Goal: Task Accomplishment & Management: Manage account settings

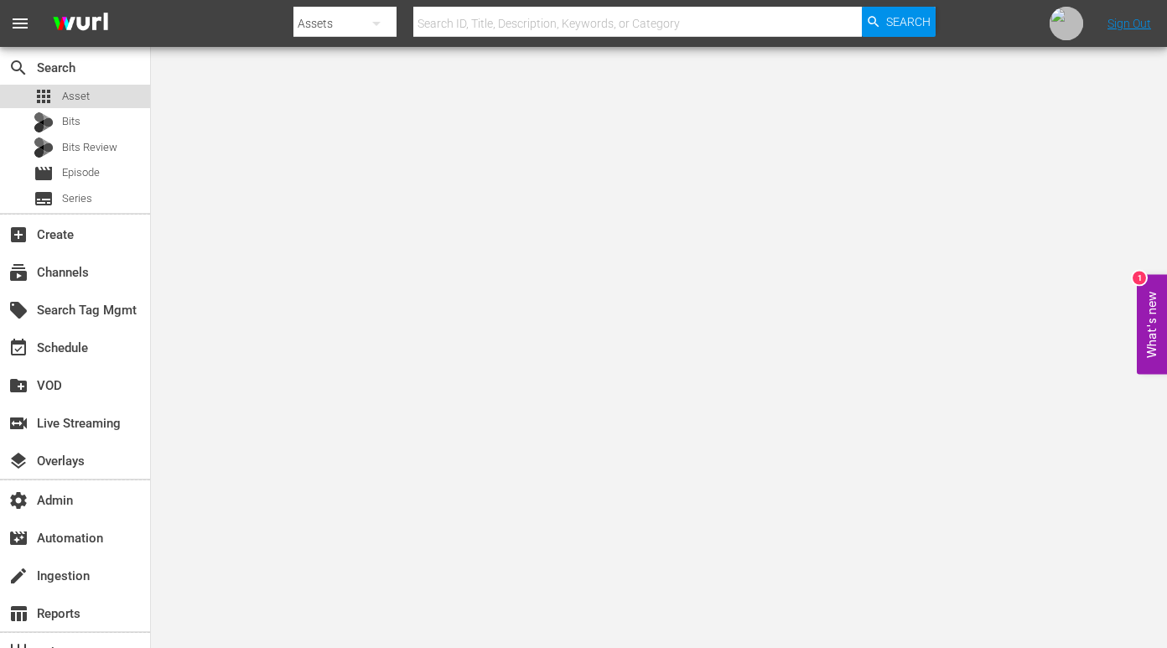
click at [92, 107] on div "apps Asset" at bounding box center [75, 96] width 150 height 23
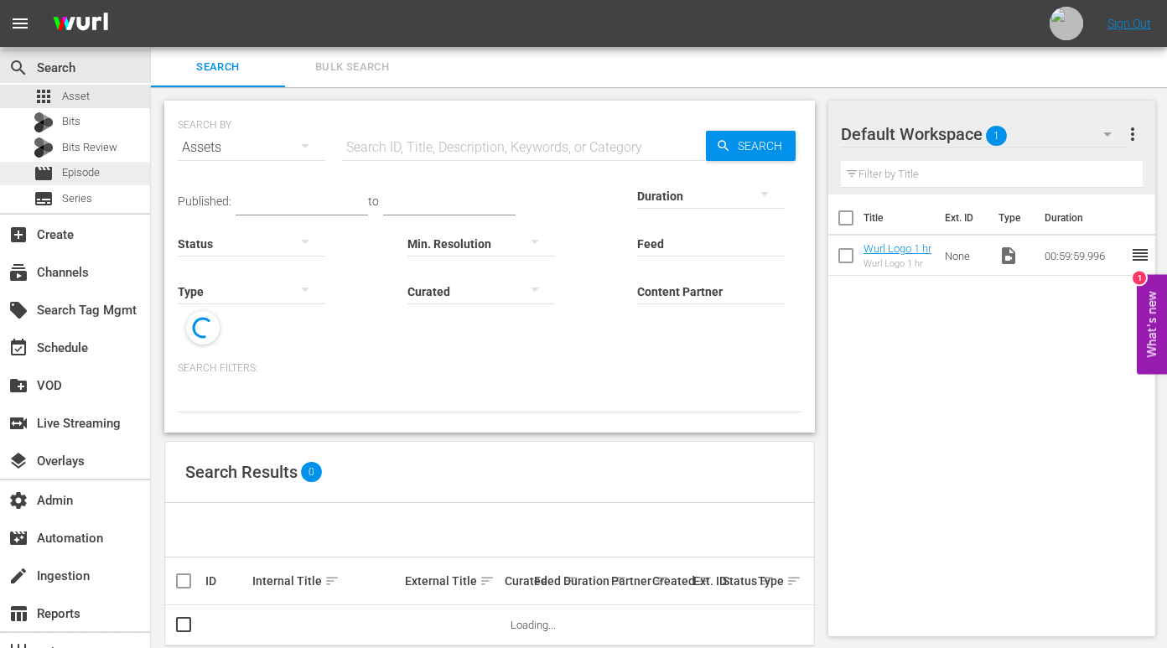
click at [91, 175] on span "Episode" at bounding box center [81, 172] width 38 height 17
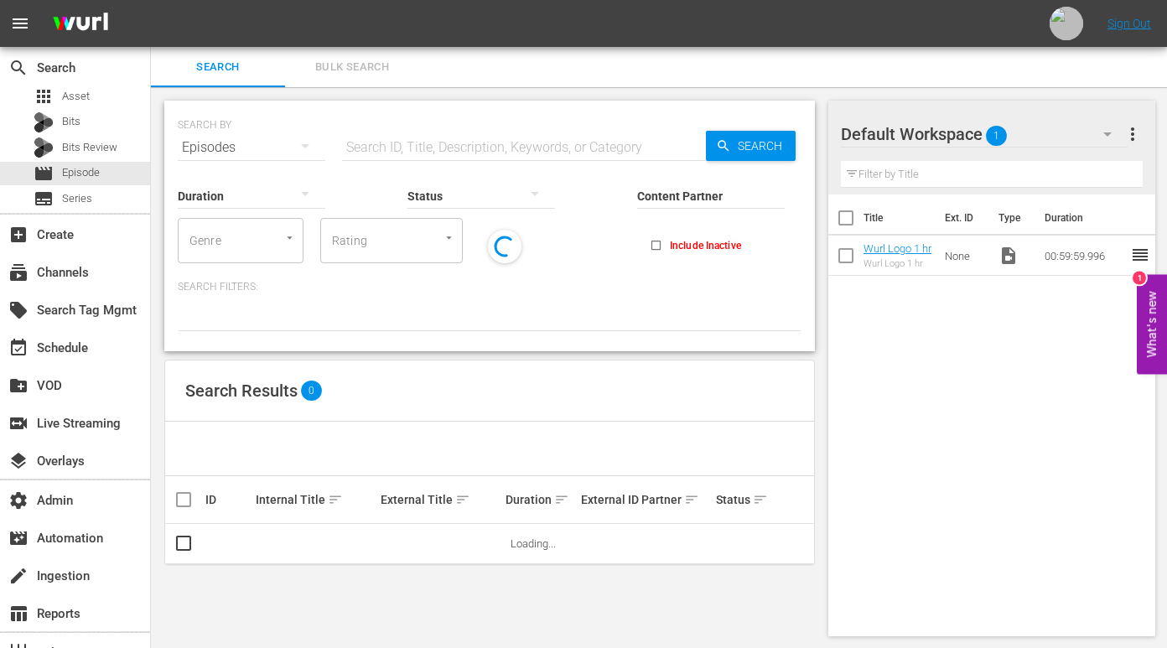
click at [463, 149] on input "text" at bounding box center [524, 147] width 364 height 40
paste input "El Hombre De Negro 2"
type input "El Hombre De Negro 2"
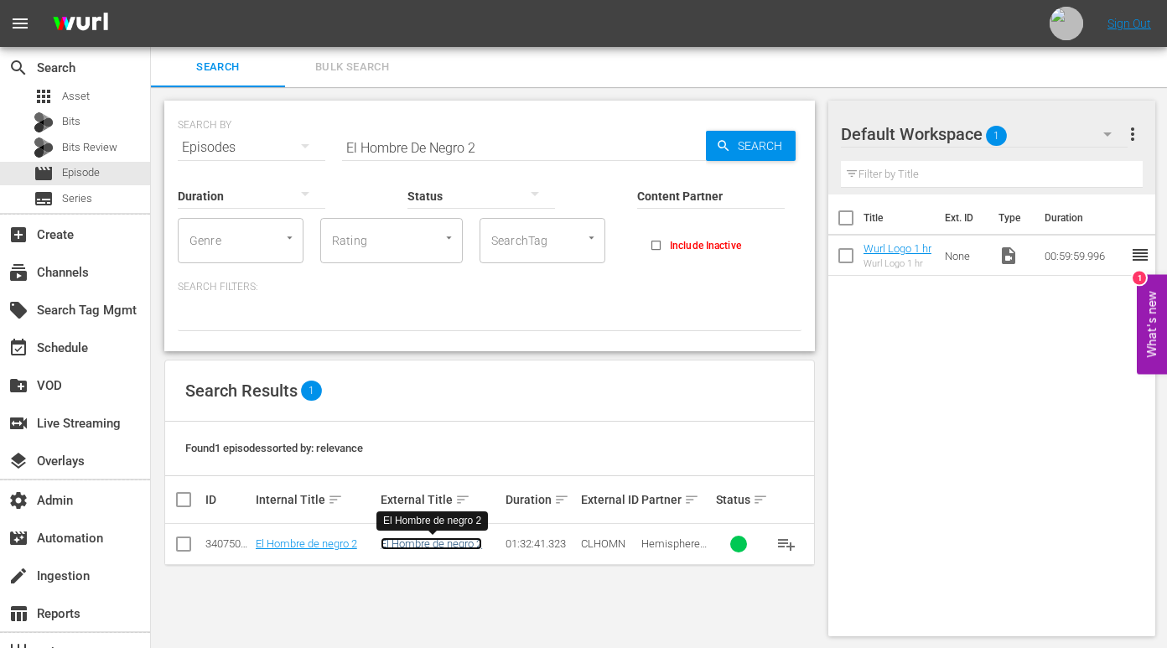
click at [426, 549] on link "El Hombre de negro 2" at bounding box center [431, 543] width 101 height 13
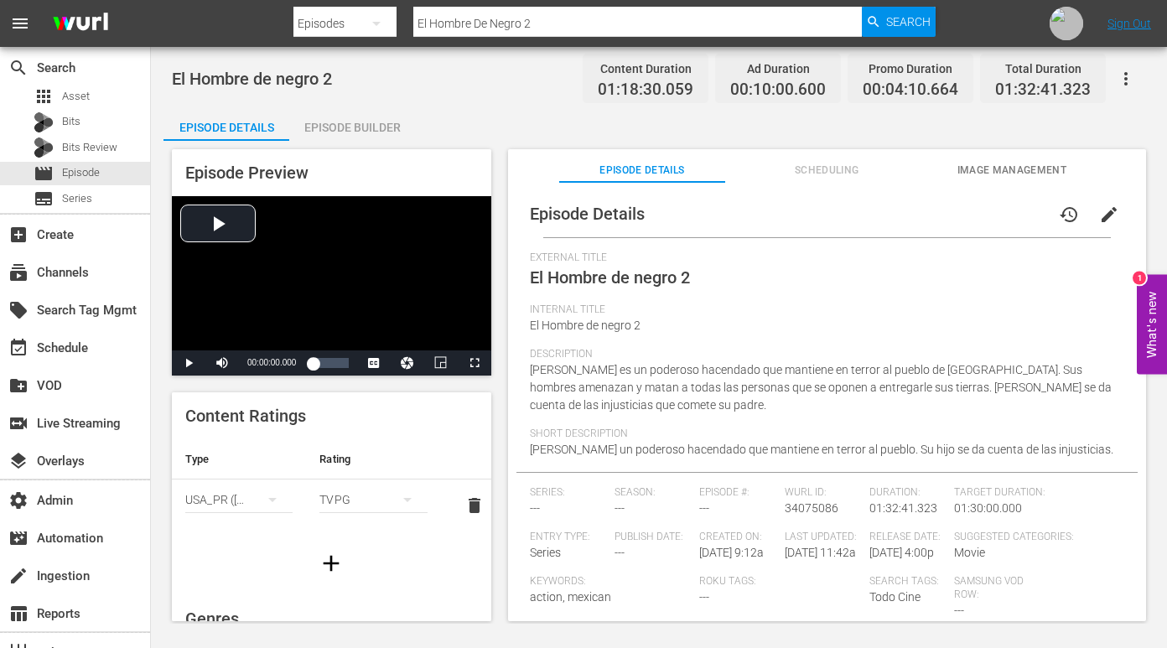
click at [1105, 203] on button "edit" at bounding box center [1109, 215] width 40 height 40
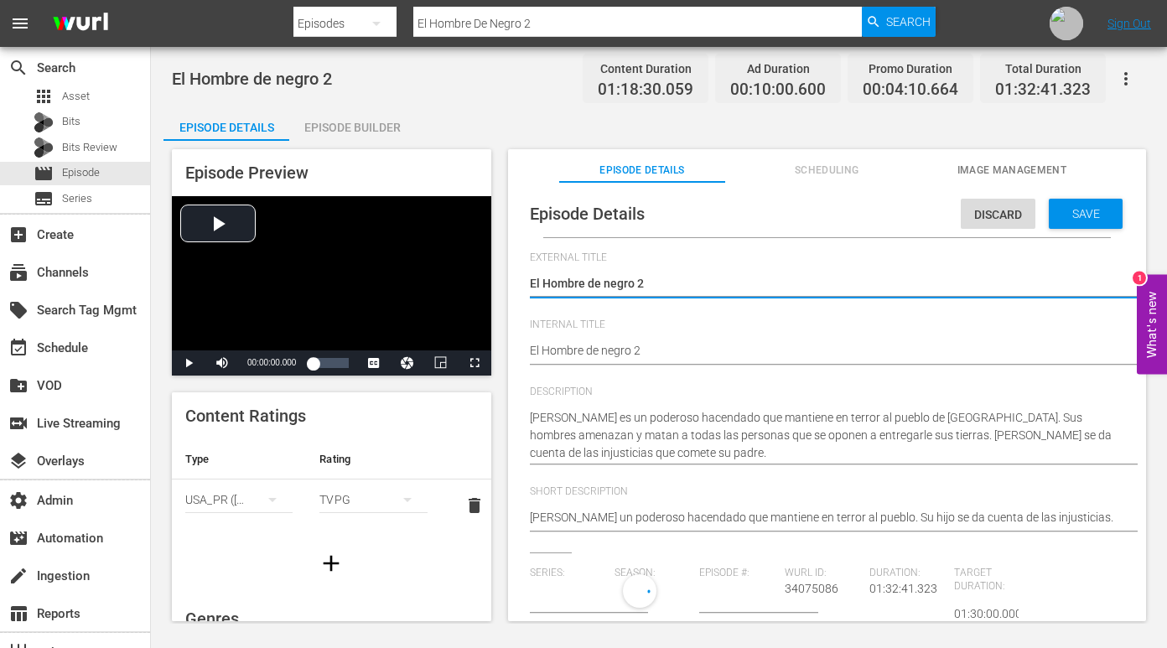
type input "No Series"
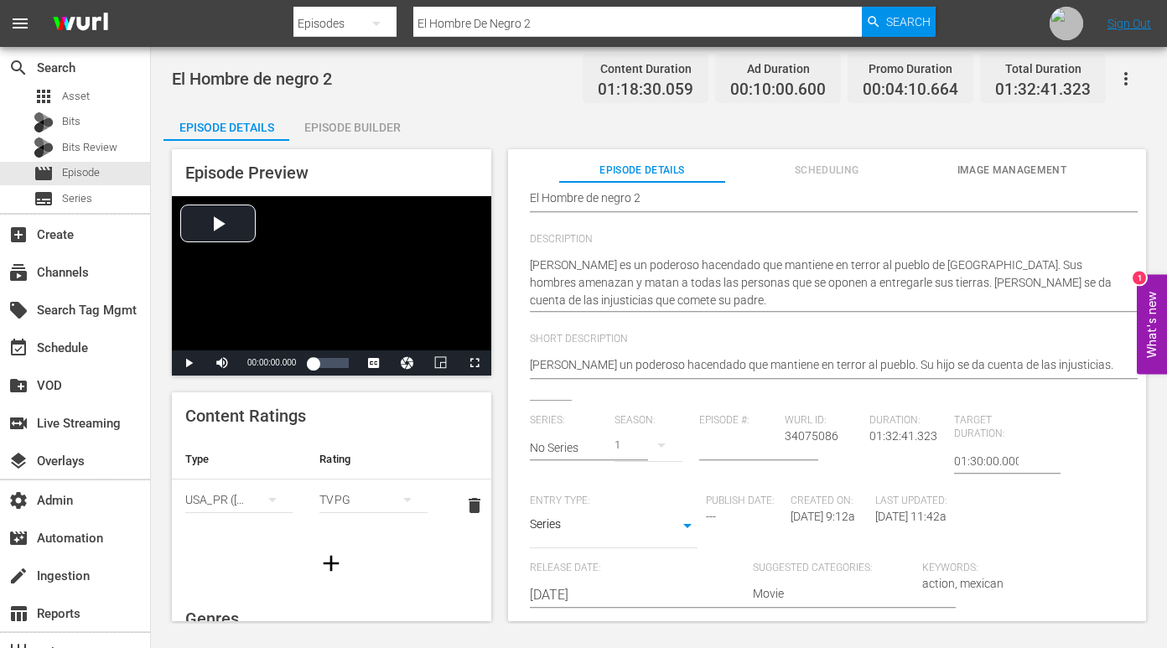
scroll to position [188, 0]
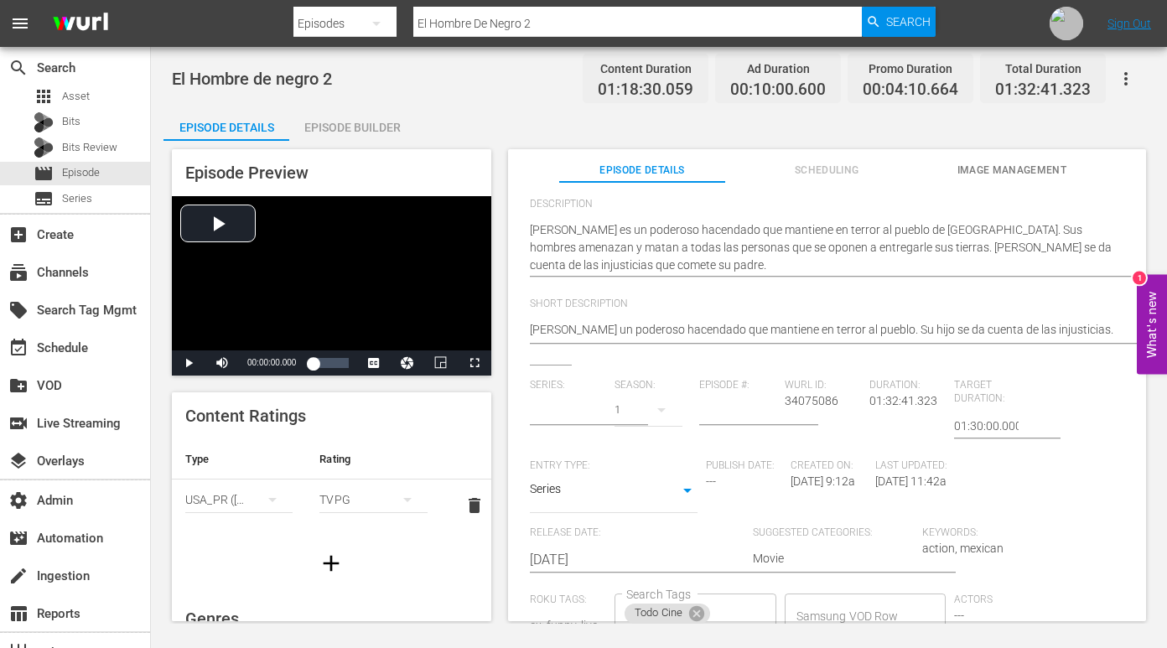
click at [578, 414] on input "text" at bounding box center [568, 412] width 76 height 40
click at [904, 146] on div "Episode Preview Video Player is loading. Play Video Play Mute Current Time 00:0…" at bounding box center [659, 388] width 991 height 494
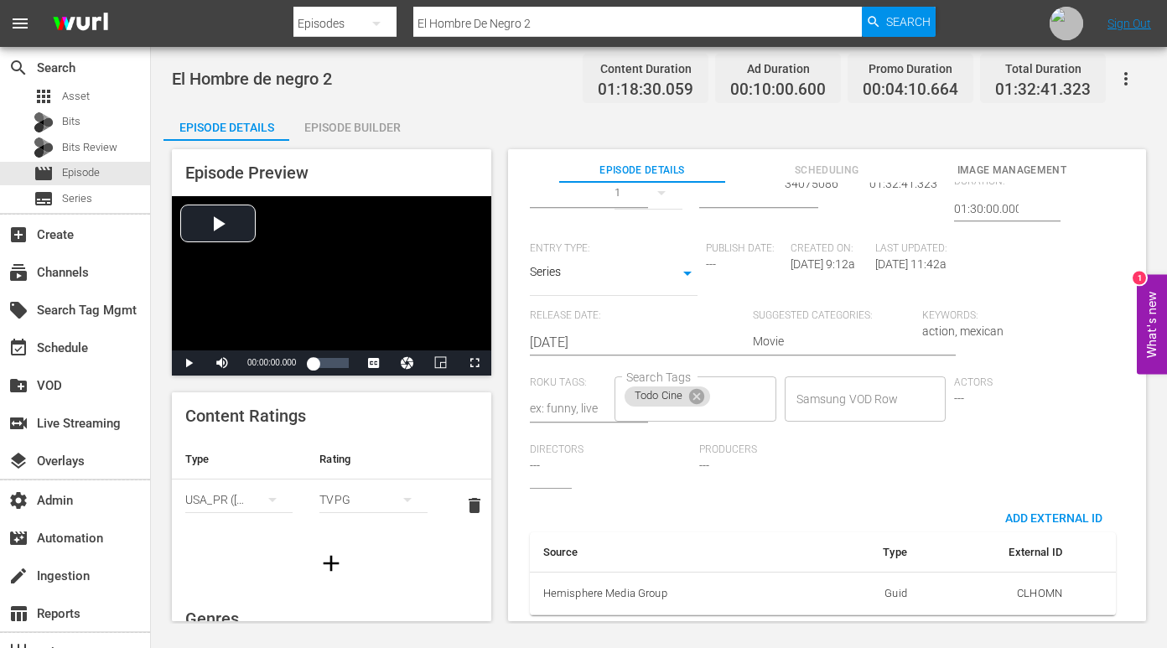
scroll to position [0, 0]
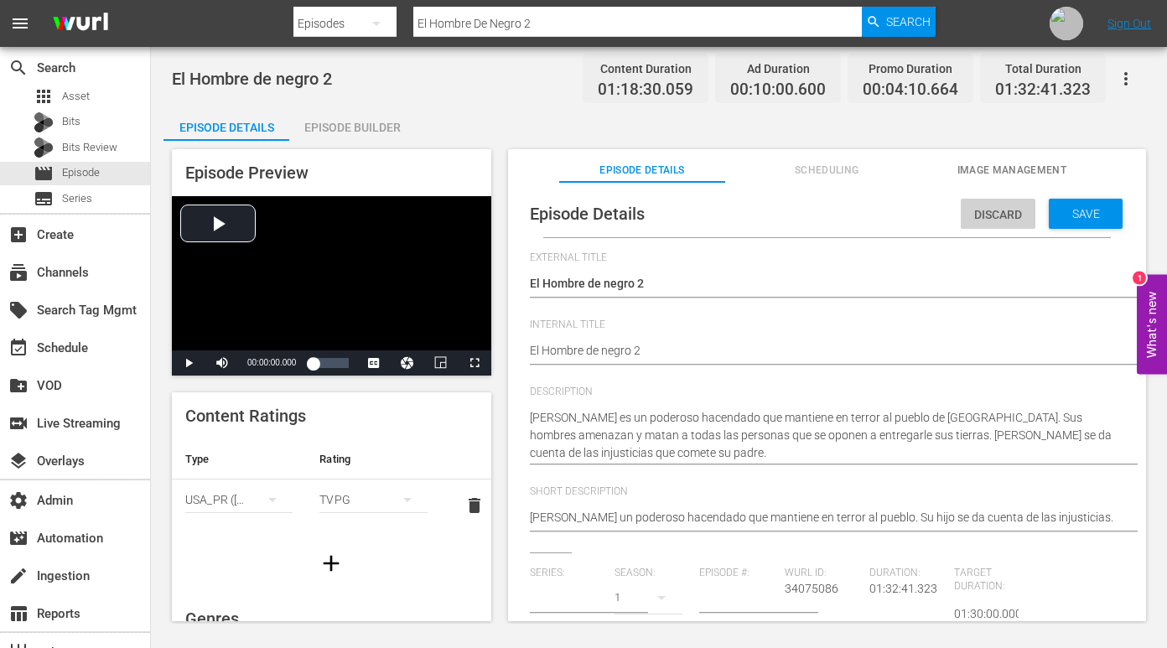
click at [968, 221] on span "Discard" at bounding box center [998, 214] width 75 height 13
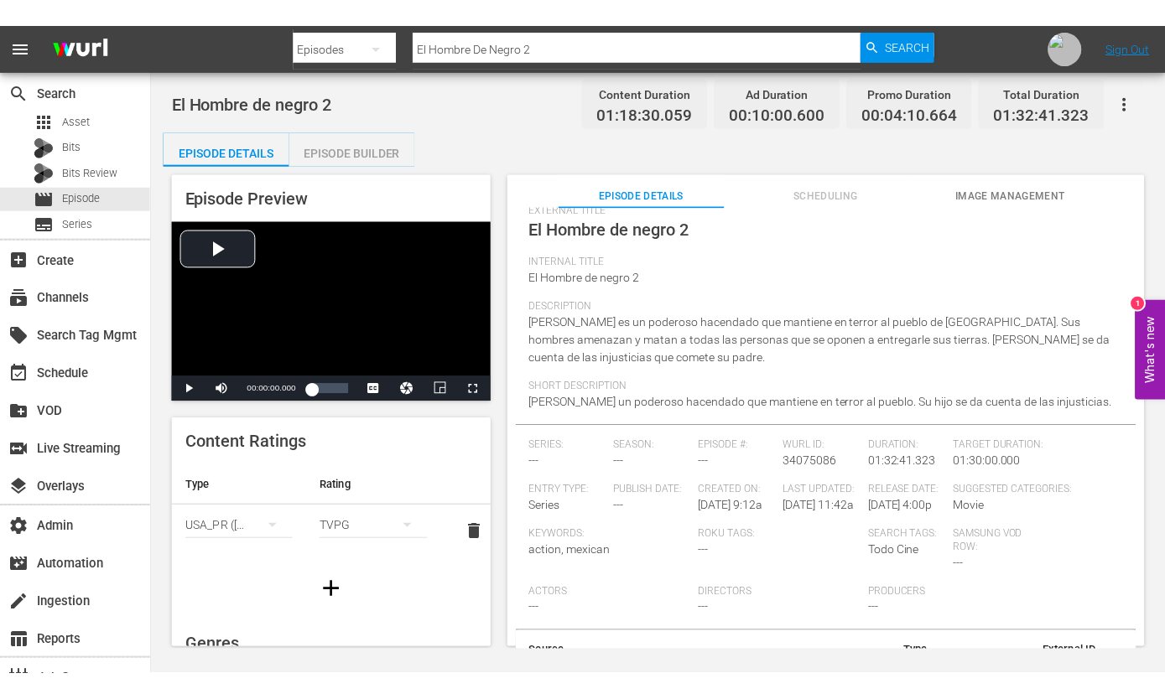
scroll to position [150, 0]
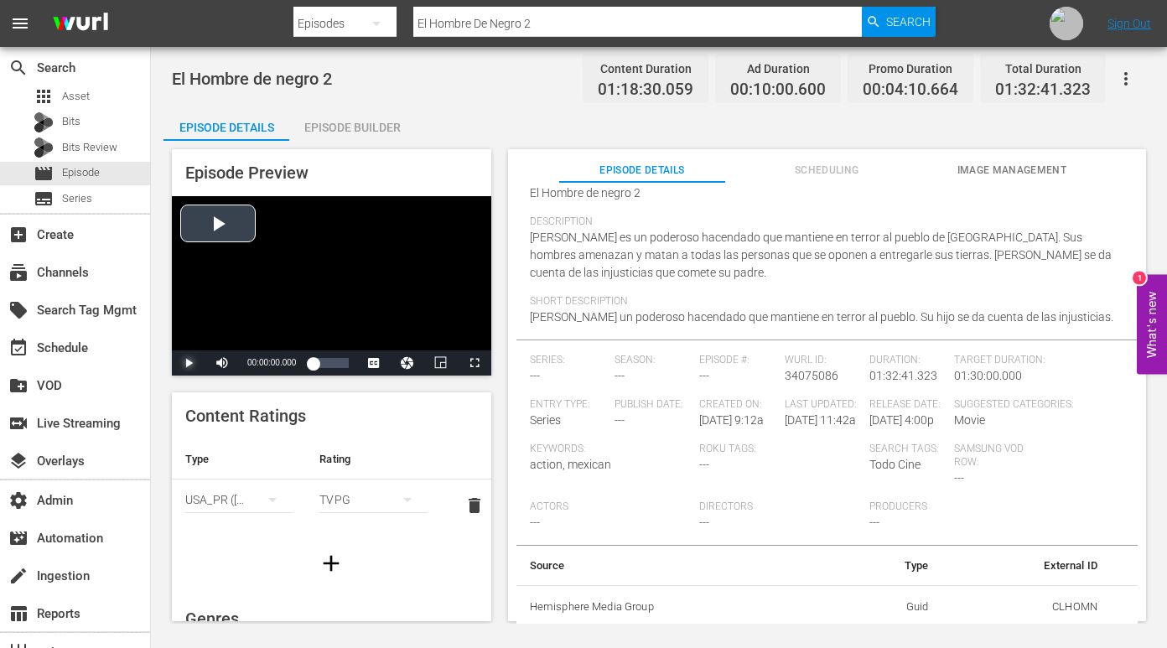
click at [189, 363] on span "Video Player" at bounding box center [189, 363] width 0 height 0
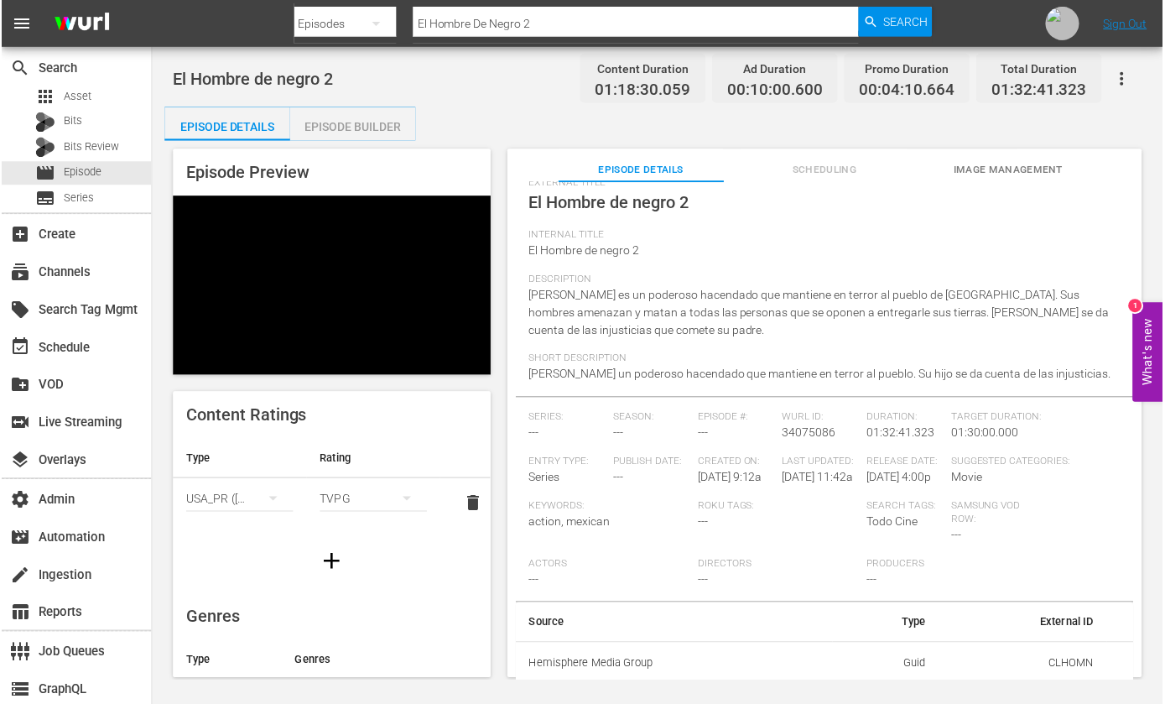
scroll to position [95, 0]
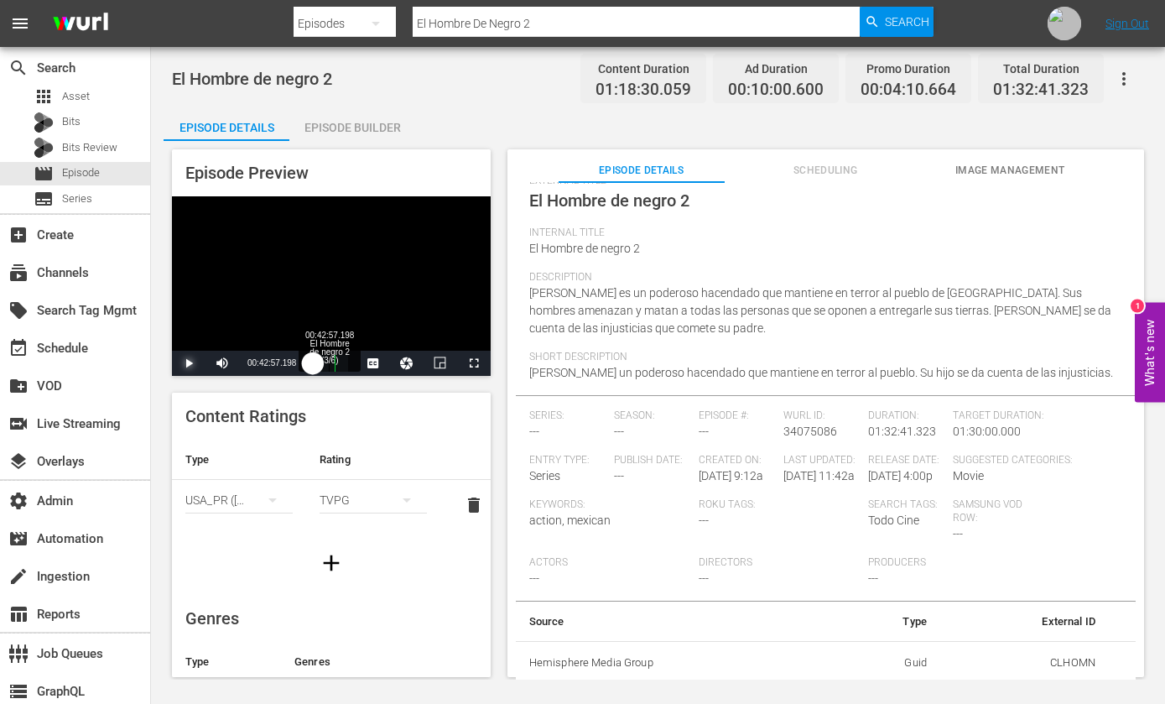
click at [328, 366] on div "Loaded : 1.27% 00:42:57.198 El Hombre de negro 2 (3/6) 00:00:13.276" at bounding box center [330, 363] width 34 height 17
click at [189, 363] on span "Video Player" at bounding box center [189, 363] width 0 height 0
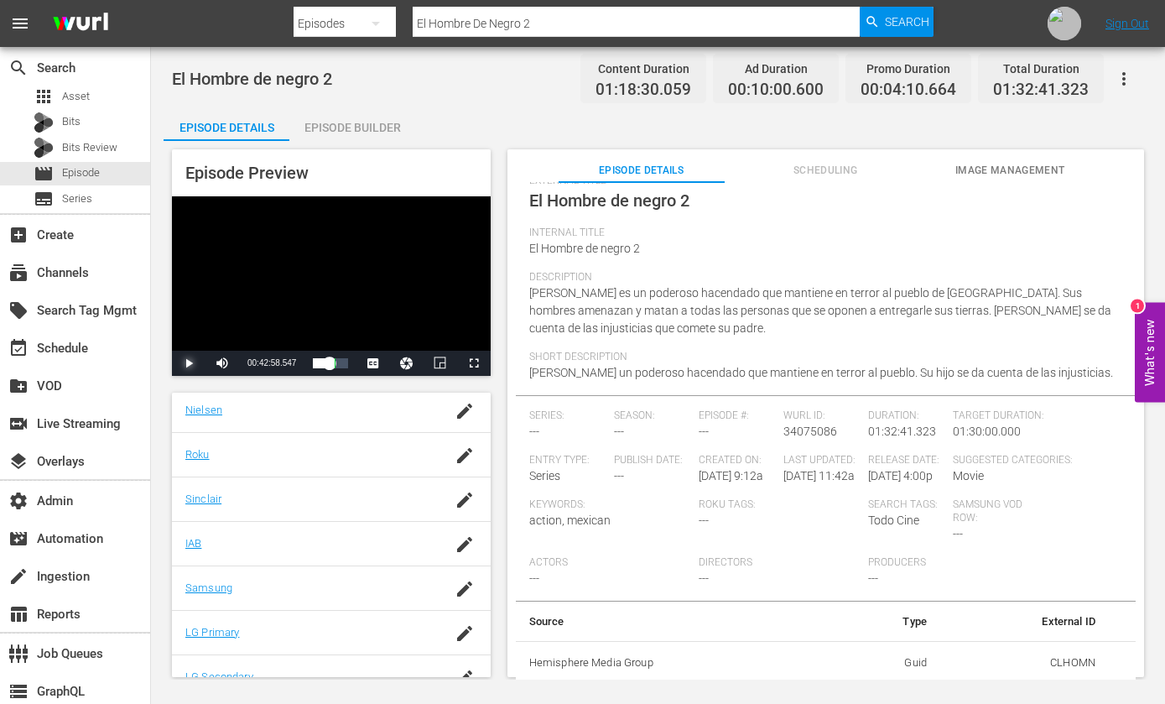
scroll to position [315, 0]
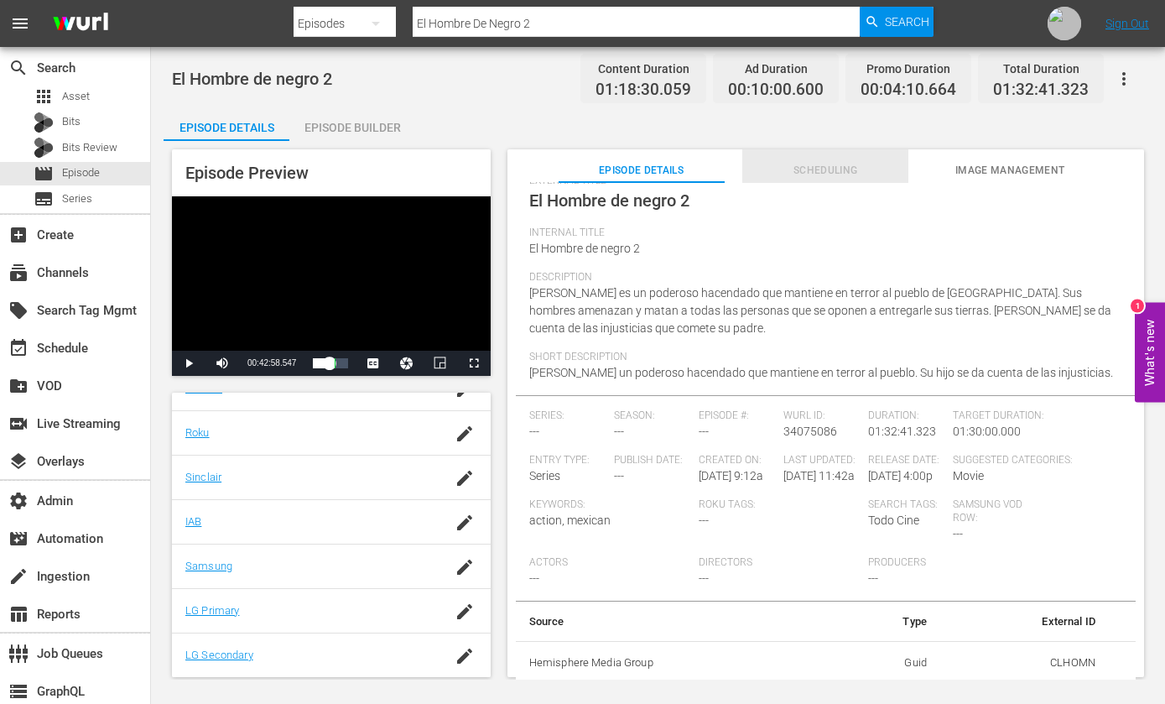
click at [833, 164] on span "Scheduling" at bounding box center [825, 171] width 166 height 18
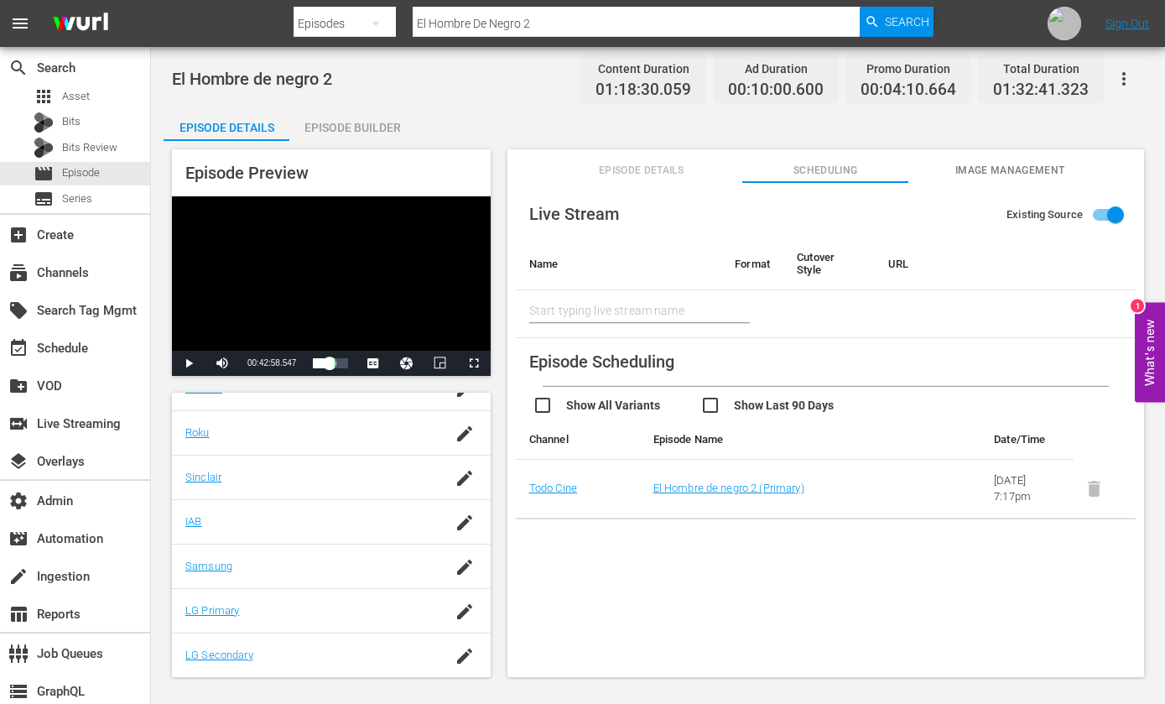
click at [615, 169] on span "Episode Details" at bounding box center [641, 171] width 166 height 18
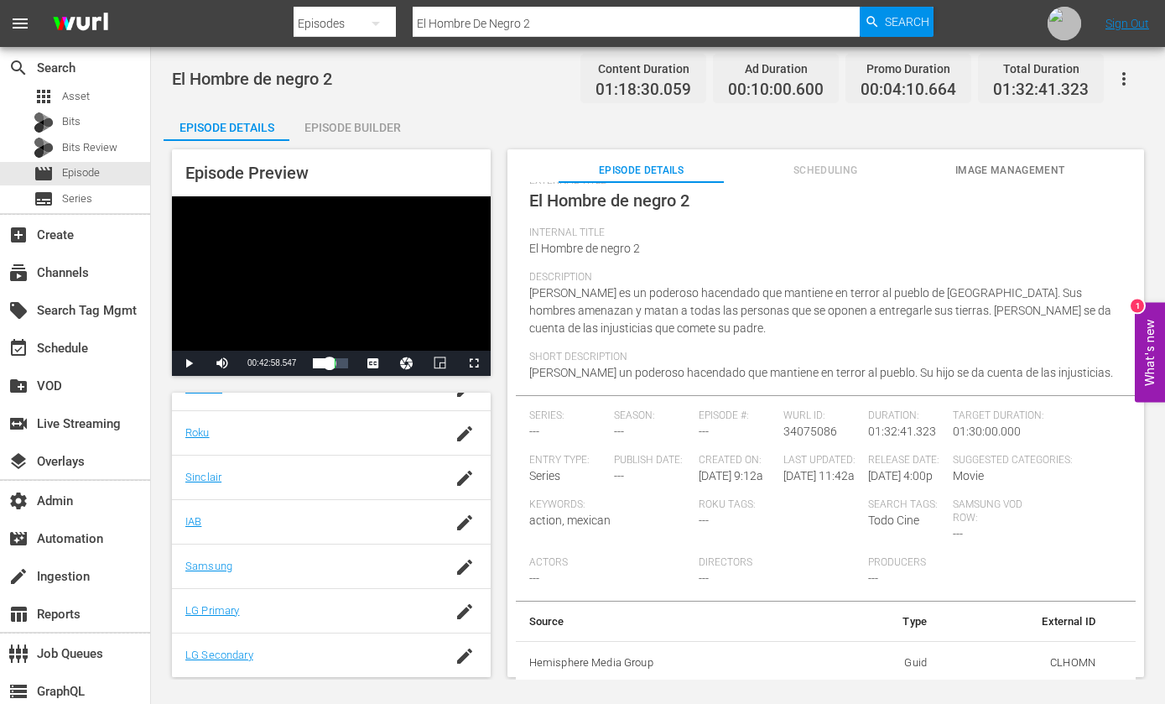
scroll to position [0, 0]
